Goal: Information Seeking & Learning: Find specific fact

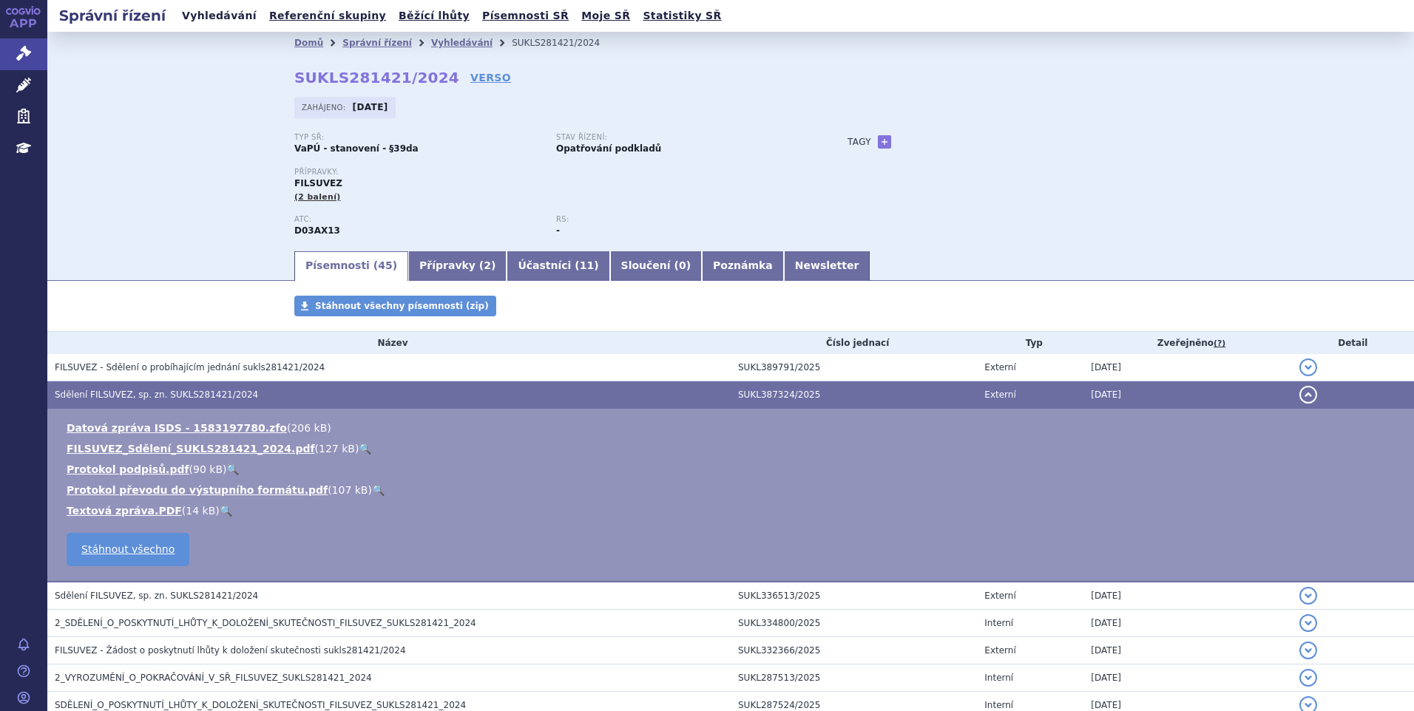
click at [222, 14] on link "Vyhledávání" at bounding box center [219, 16] width 84 height 20
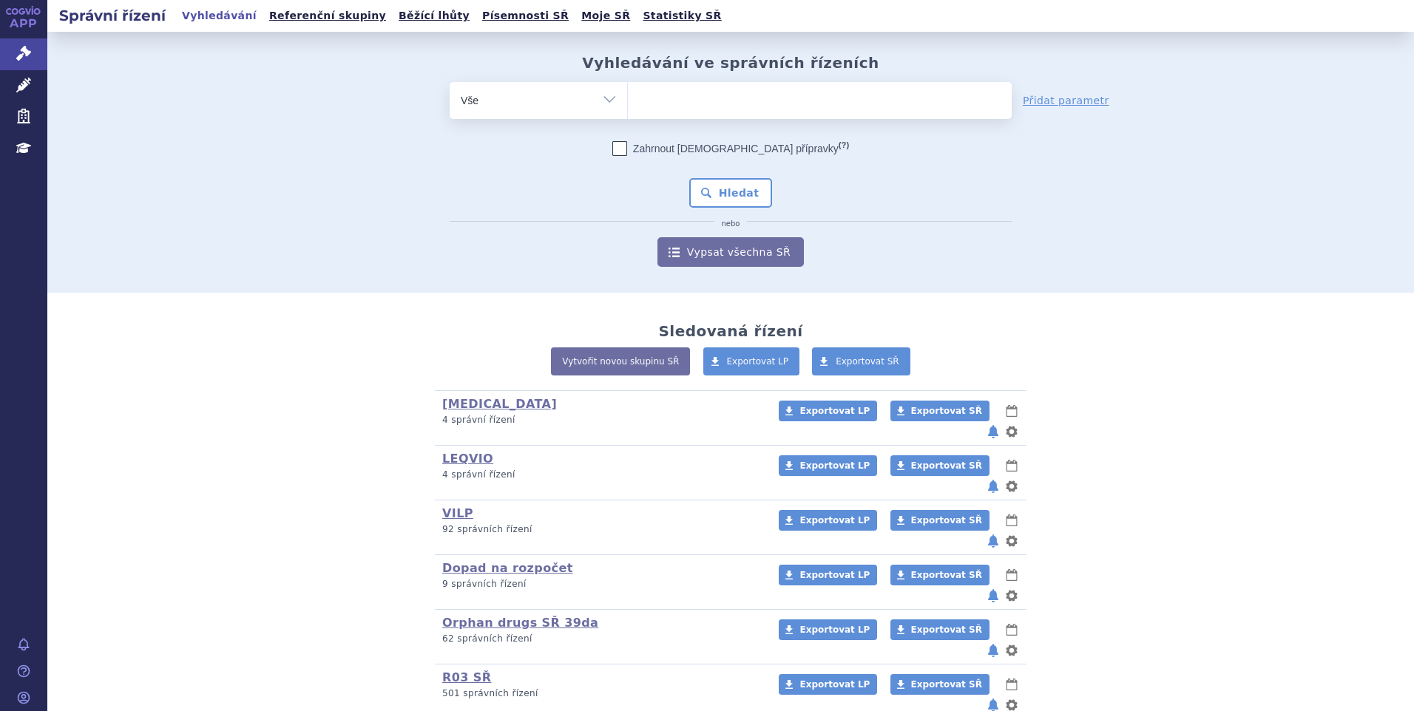
click at [717, 95] on ul at bounding box center [820, 97] width 384 height 31
click at [628, 95] on select at bounding box center [627, 99] width 1 height 37
type input "wi"
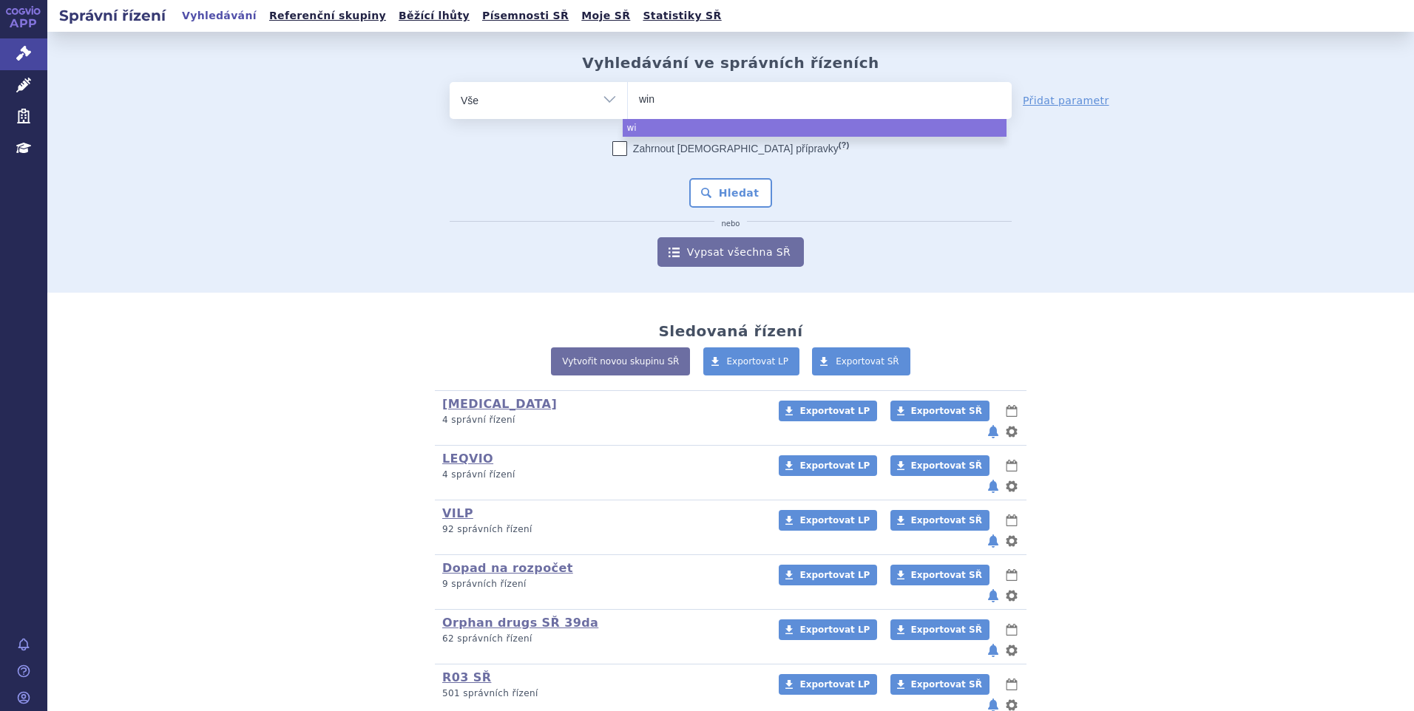
type input "winr"
type input "winre"
type input "winreva"
type input "winrevair"
select select "winrevair"
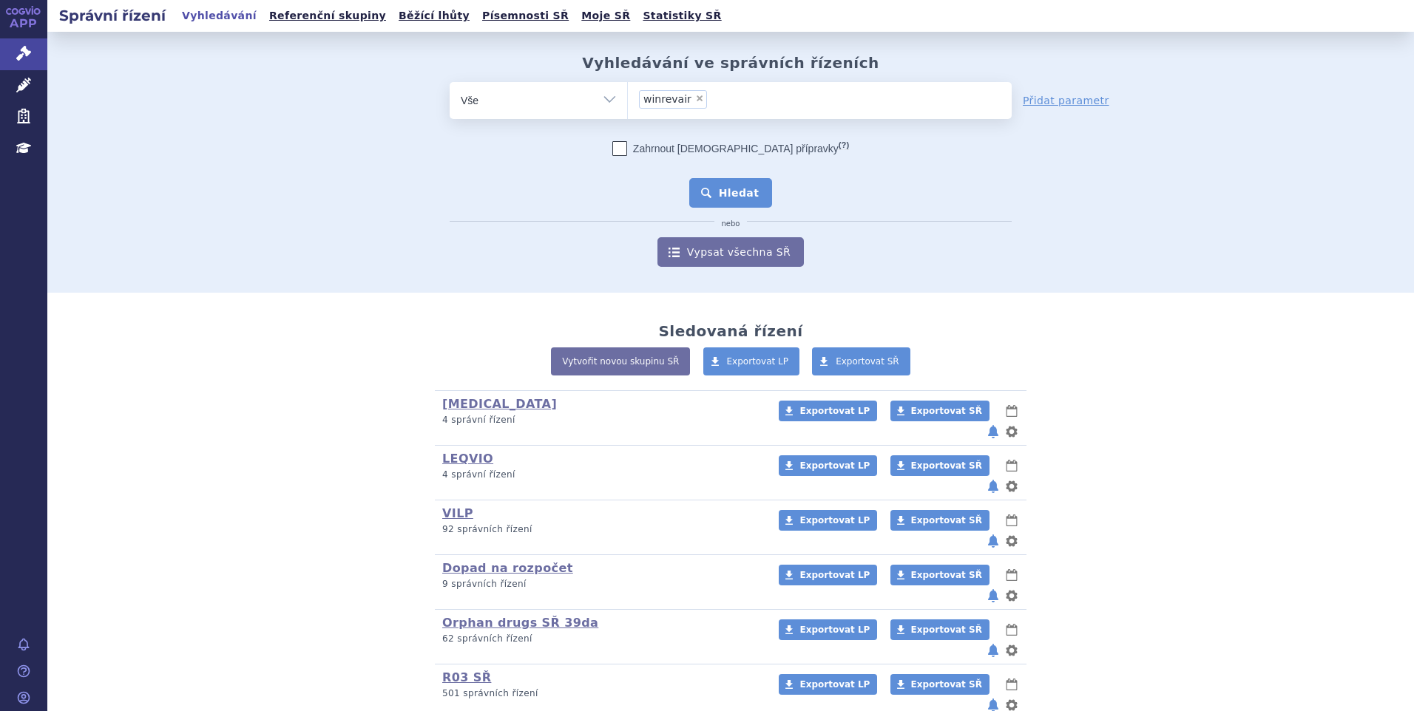
click at [694, 200] on button "Hledat" at bounding box center [731, 193] width 84 height 30
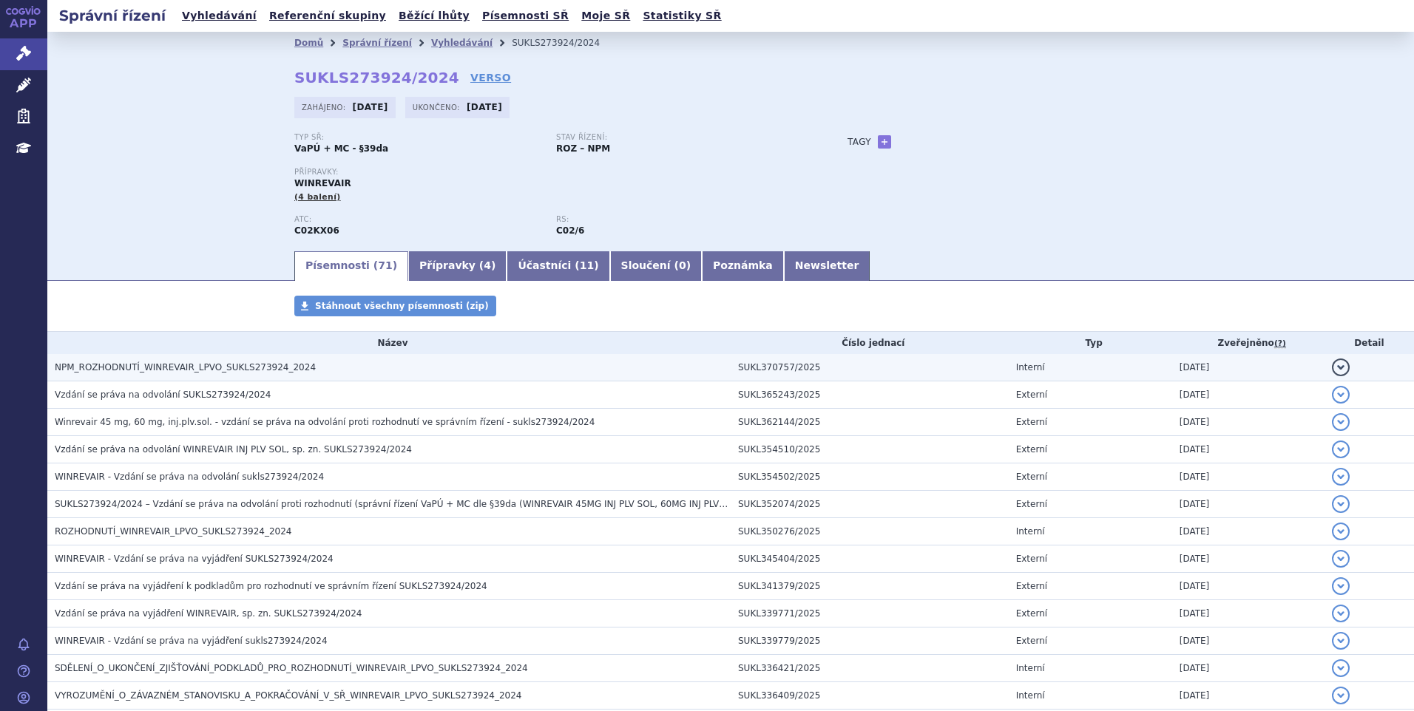
click at [324, 373] on h3 "NPM_ROZHODNUTÍ_WINREVAIR_LPVO_SUKLS273924_2024" at bounding box center [393, 367] width 676 height 15
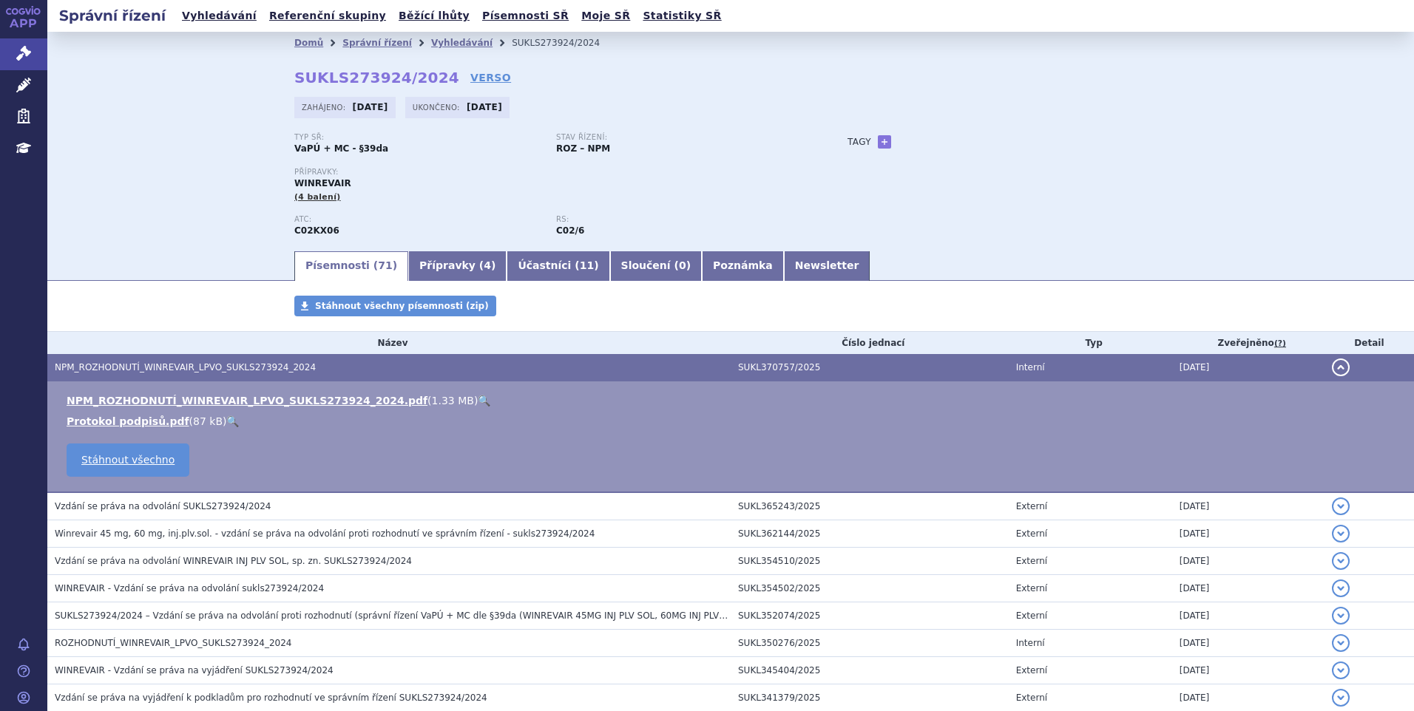
click at [478, 405] on link "🔍" at bounding box center [484, 401] width 13 height 12
